Goal: Information Seeking & Learning: Learn about a topic

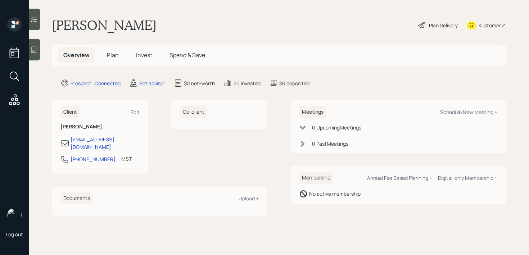
click at [34, 56] on div at bounding box center [35, 50] width 12 height 22
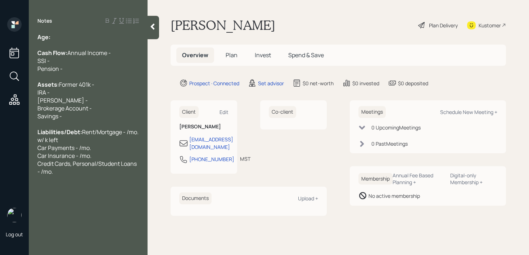
click at [73, 37] on div "Age:" at bounding box center [88, 37] width 102 height 8
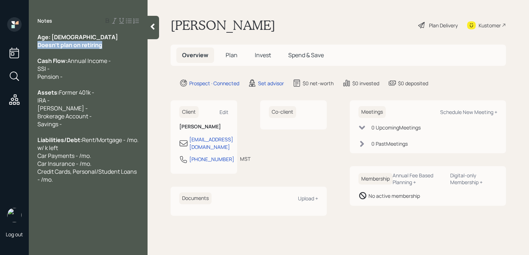
drag, startPoint x: 109, startPoint y: 48, endPoint x: 7, endPoint y: 47, distance: 102.6
click at [7, 47] on div "Log out Notes Age: [DEMOGRAPHIC_DATA] Doesn't plan on retiring Cash Flow: Annua…" at bounding box center [264, 127] width 529 height 255
click at [64, 42] on span "Doesn't plan on retiring" at bounding box center [67, 45] width 61 height 8
drag, startPoint x: 61, startPoint y: 38, endPoint x: 53, endPoint y: 38, distance: 8.3
click at [53, 38] on div "Age: [DEMOGRAPHIC_DATA]" at bounding box center [88, 37] width 102 height 8
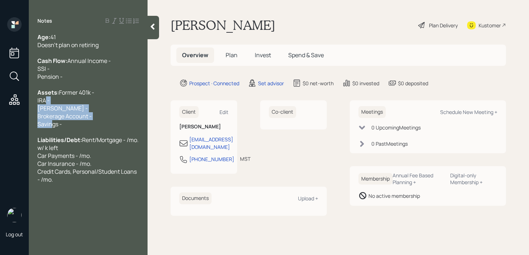
drag, startPoint x: 63, startPoint y: 140, endPoint x: 41, endPoint y: 113, distance: 34.8
click at [41, 113] on div "Assets: Former 401k - IRA - [PERSON_NAME] - Brokerage Account - Savings -" at bounding box center [88, 109] width 102 height 40
click at [54, 81] on span "Annual Income - SSI - Pension -" at bounding box center [73, 69] width 73 height 24
click at [91, 136] on div at bounding box center [88, 132] width 102 height 8
click at [100, 128] on div "Assets: Former 401k - IRA - [PERSON_NAME] - Brokerage Account - Savings -" at bounding box center [88, 109] width 102 height 40
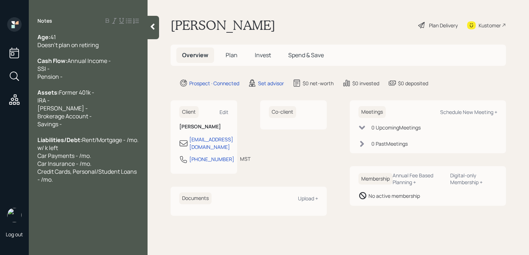
click at [109, 128] on div "Assets: Former 401k - IRA - [PERSON_NAME] - Brokerage Account - Savings -" at bounding box center [88, 109] width 102 height 40
click at [96, 101] on div "Assets: Former 401k - IRA - [PERSON_NAME] - Brokerage Account - k Savings -" at bounding box center [88, 109] width 102 height 40
click at [84, 111] on div "Assets: Former 401k - IRA - [PERSON_NAME] - Brokerage Account - k Savings -" at bounding box center [88, 109] width 102 height 40
